Goal: Information Seeking & Learning: Compare options

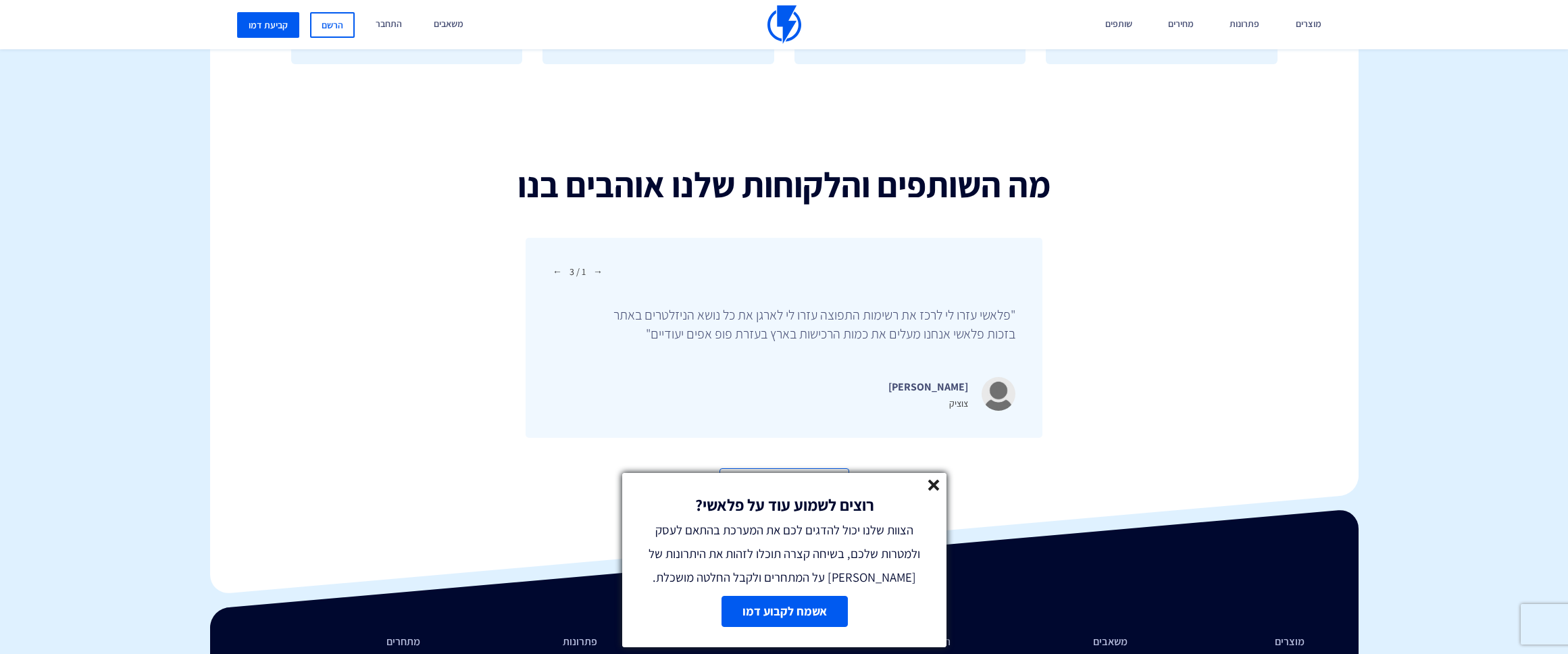
scroll to position [4684, 0]
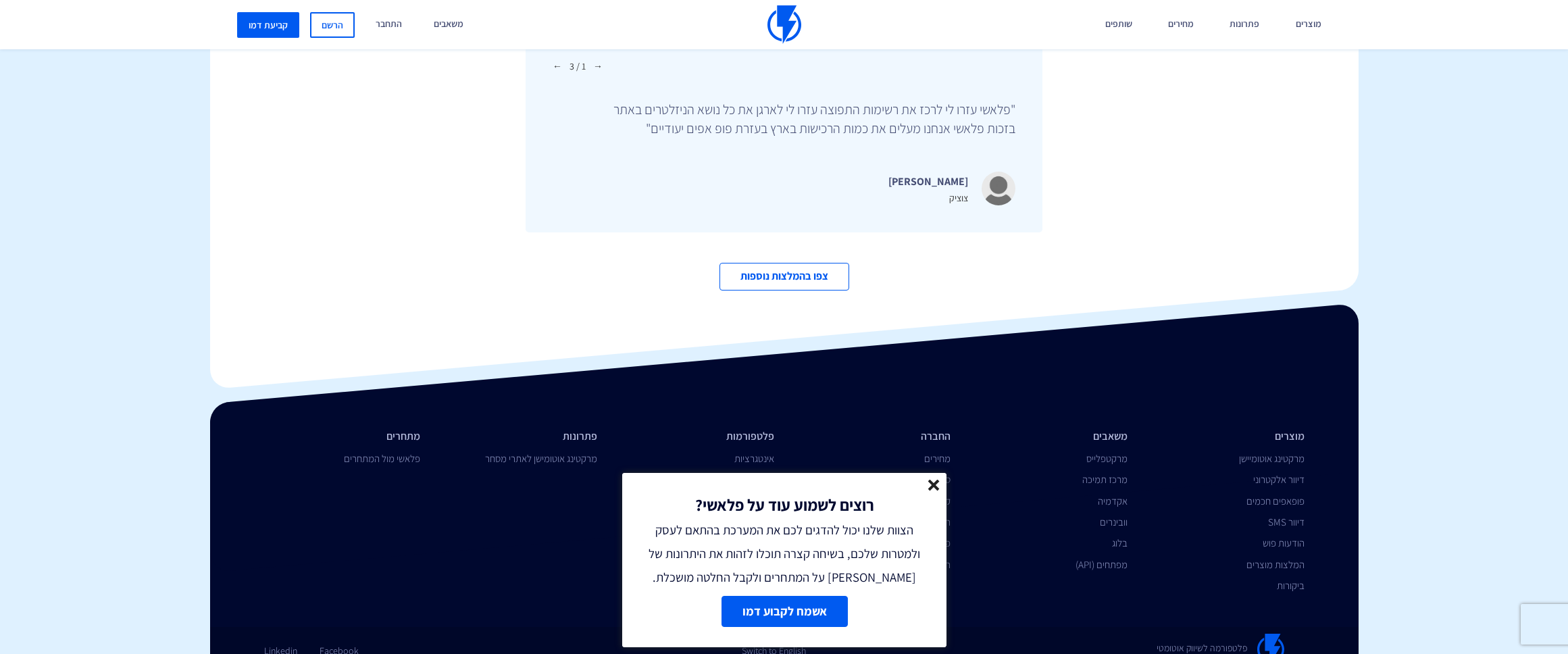
click at [931, 487] on line at bounding box center [934, 485] width 10 height 10
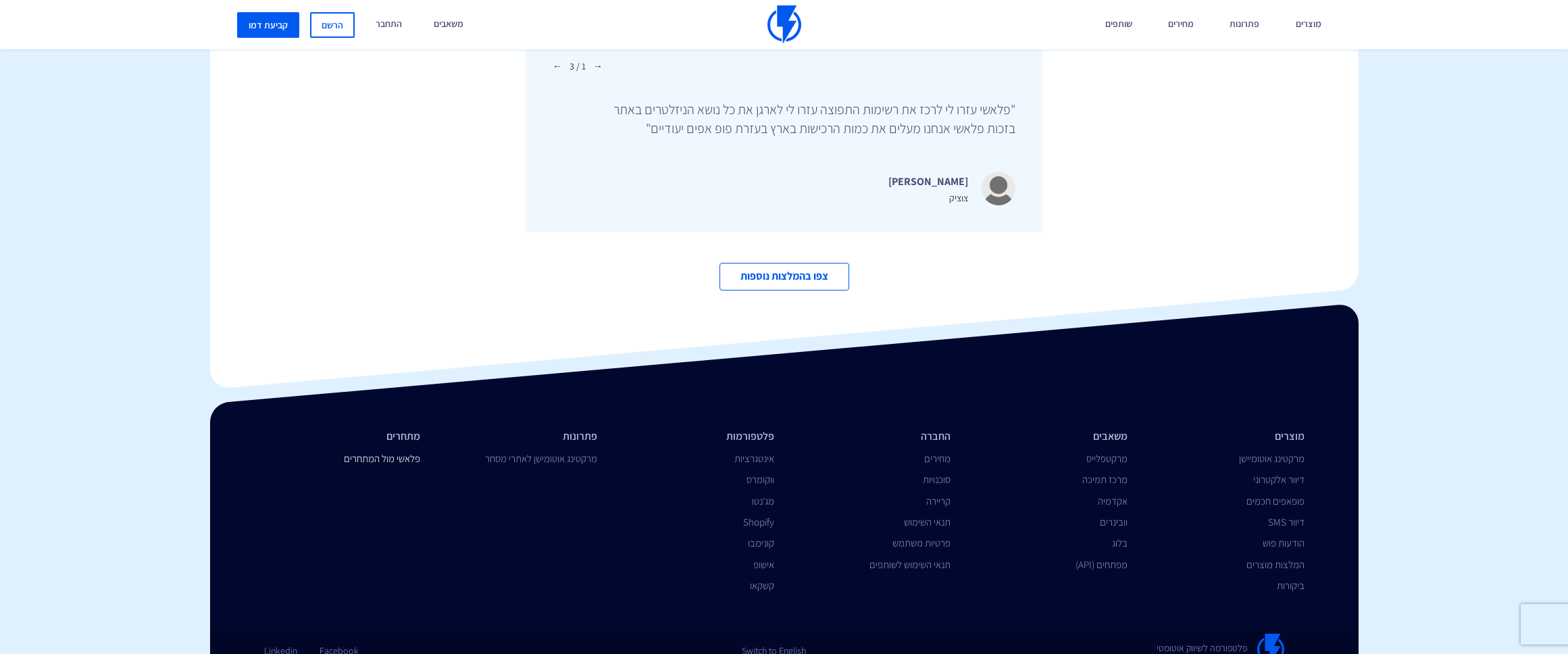
click at [373, 452] on link "פלאשי מול המתחרים" at bounding box center [382, 459] width 77 height 13
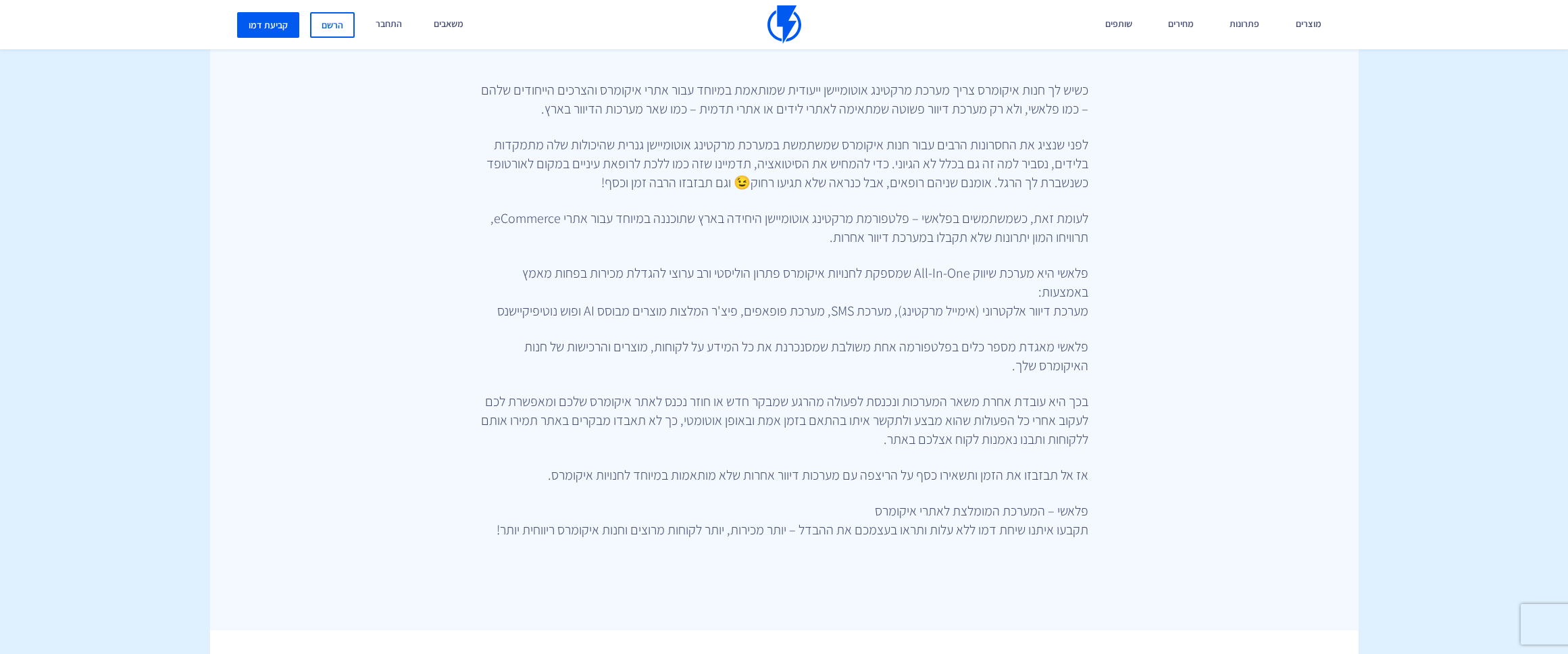
scroll to position [395, 0]
